Goal: Task Accomplishment & Management: Use online tool/utility

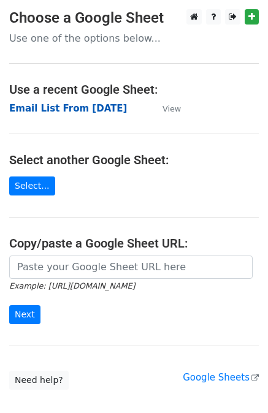
click at [47, 105] on strong "Email List From [DATE]" at bounding box center [68, 108] width 118 height 11
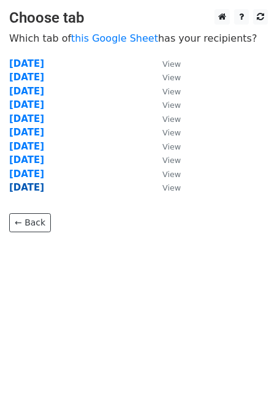
click at [44, 190] on strong "[DATE]" at bounding box center [26, 187] width 35 height 11
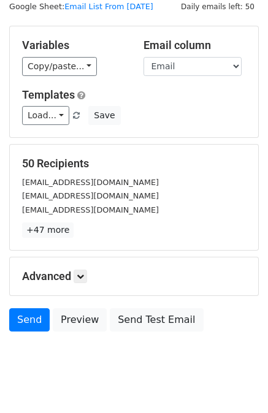
scroll to position [61, 0]
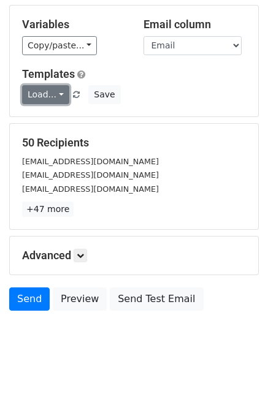
click at [47, 98] on link "Load..." at bounding box center [45, 94] width 47 height 19
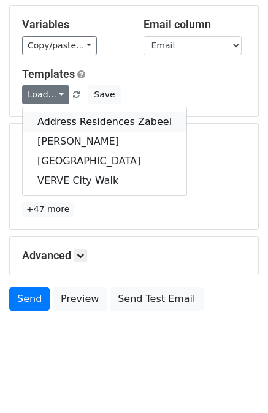
click at [54, 126] on link "Address Residences Zabeel" at bounding box center [105, 122] width 164 height 20
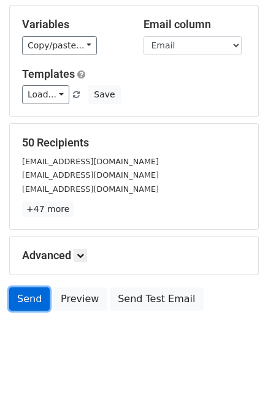
click at [34, 291] on link "Send" at bounding box center [29, 299] width 40 height 23
